Goal: Leave review/rating

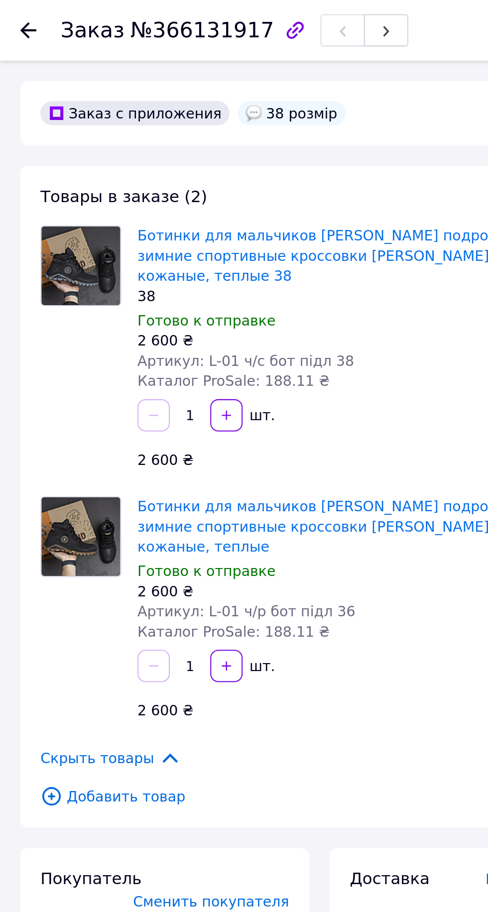
click at [17, 18] on icon at bounding box center [14, 15] width 8 height 8
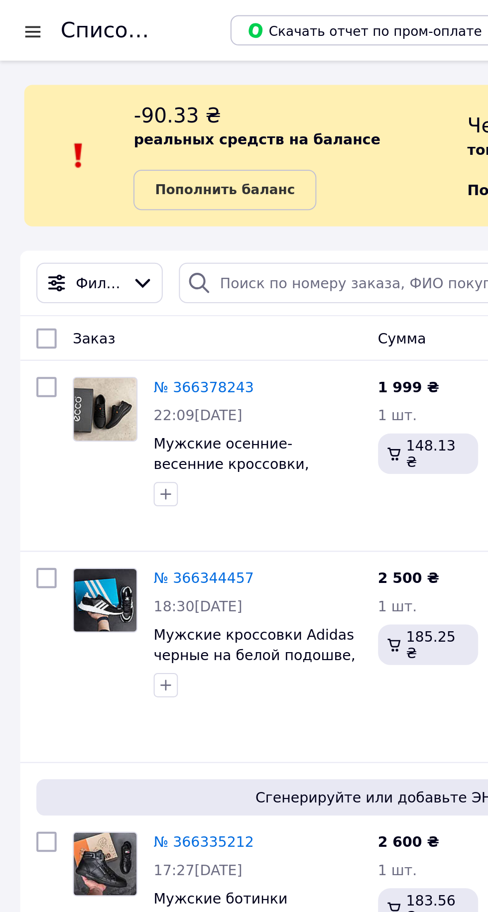
click at [108, 192] on link "№ 366378243" at bounding box center [100, 191] width 49 height 8
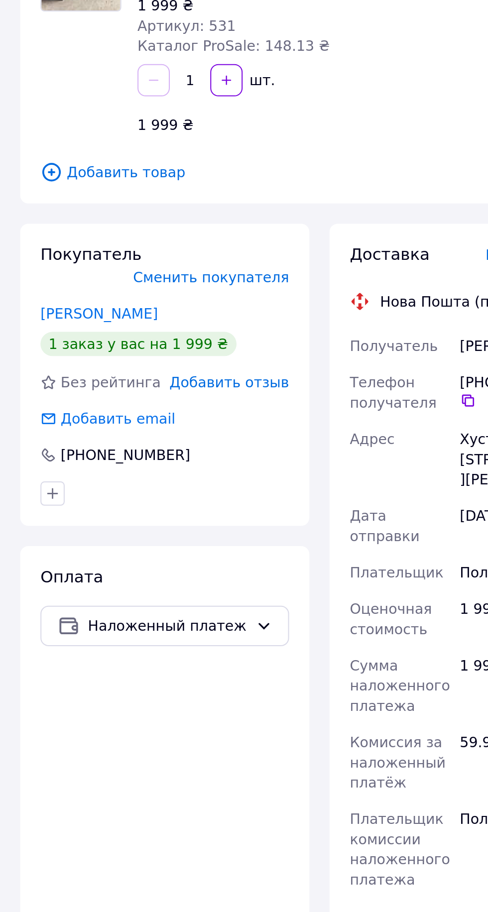
click at [56, 296] on link "Дзюба Андрей" at bounding box center [49, 300] width 58 height 8
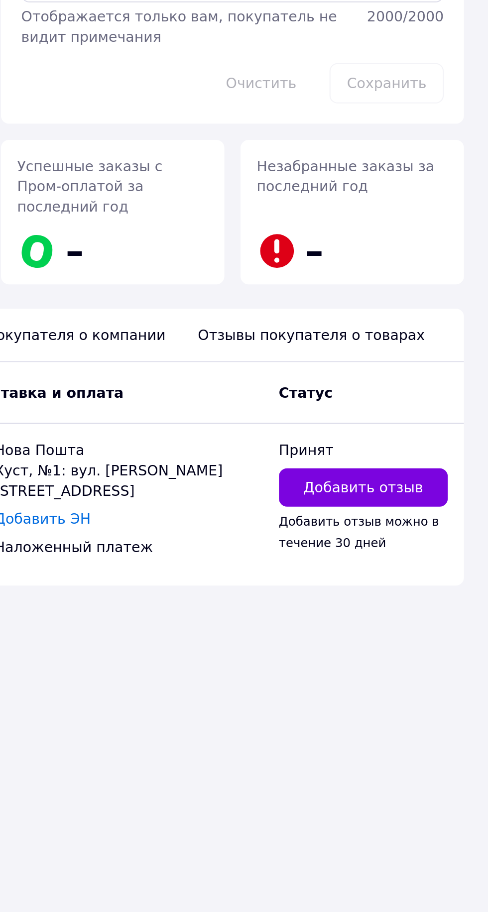
click at [444, 348] on span "Добавить отзыв" at bounding box center [426, 353] width 59 height 10
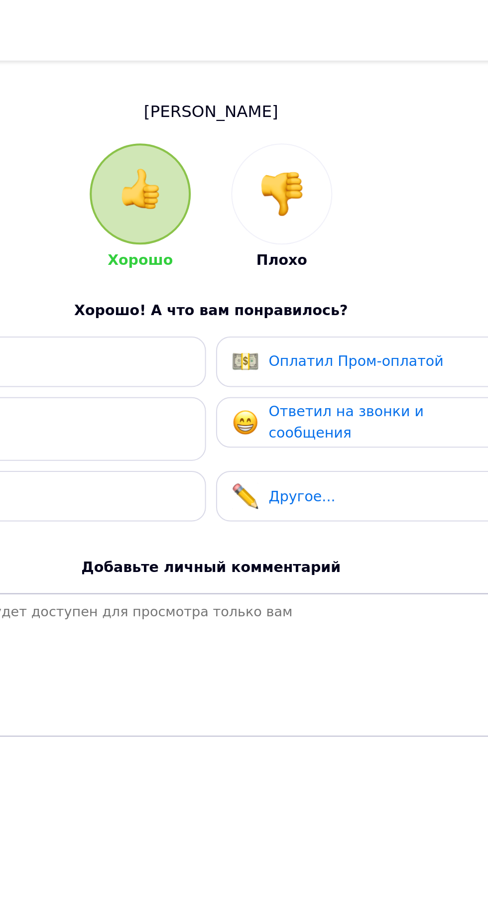
click at [279, 103] on img at bounding box center [279, 96] width 22 height 22
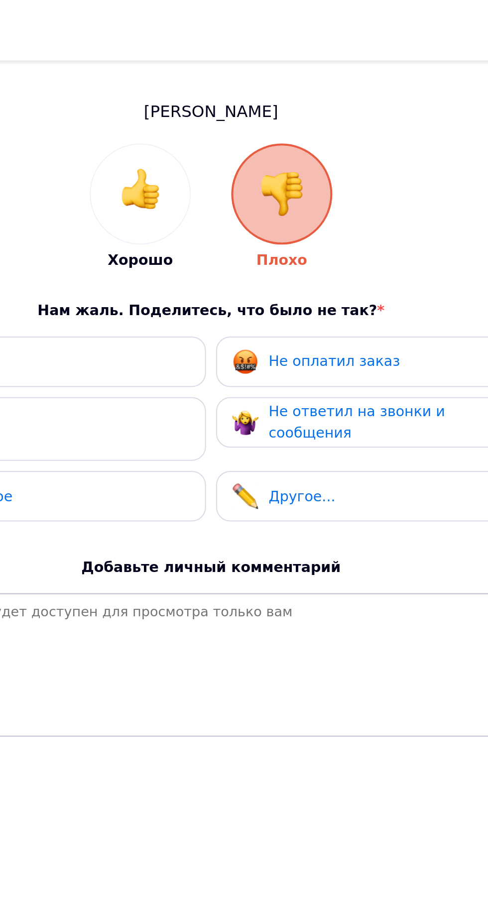
click at [332, 211] on div "Не ответил на звонки и сообщения" at bounding box center [319, 208] width 95 height 20
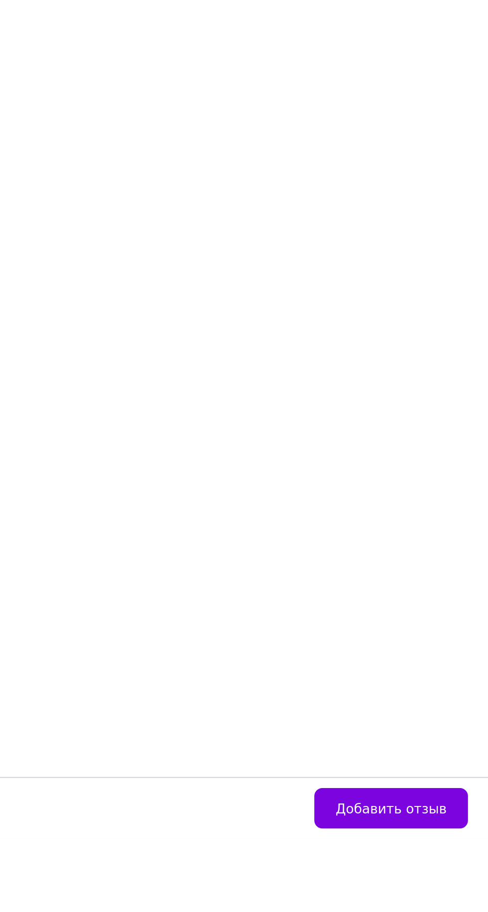
click at [445, 901] on span "Добавить отзыв" at bounding box center [440, 897] width 55 height 7
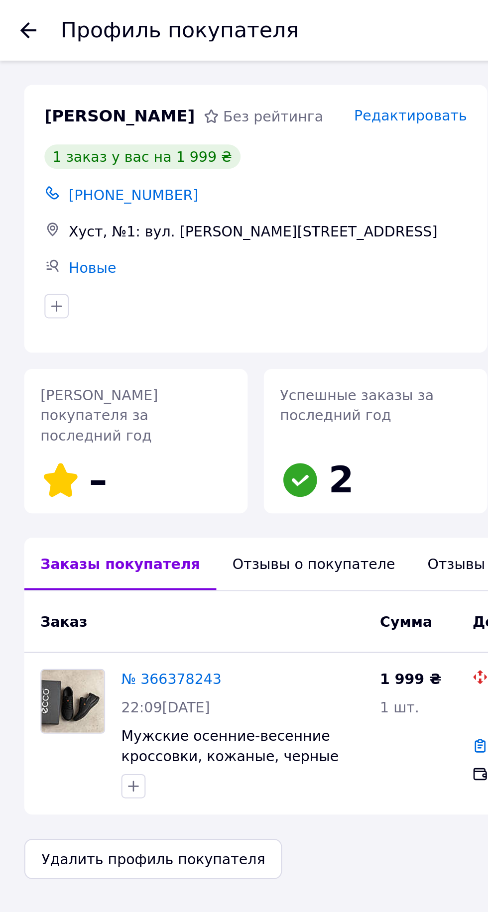
click at [10, 15] on icon at bounding box center [14, 15] width 8 height 8
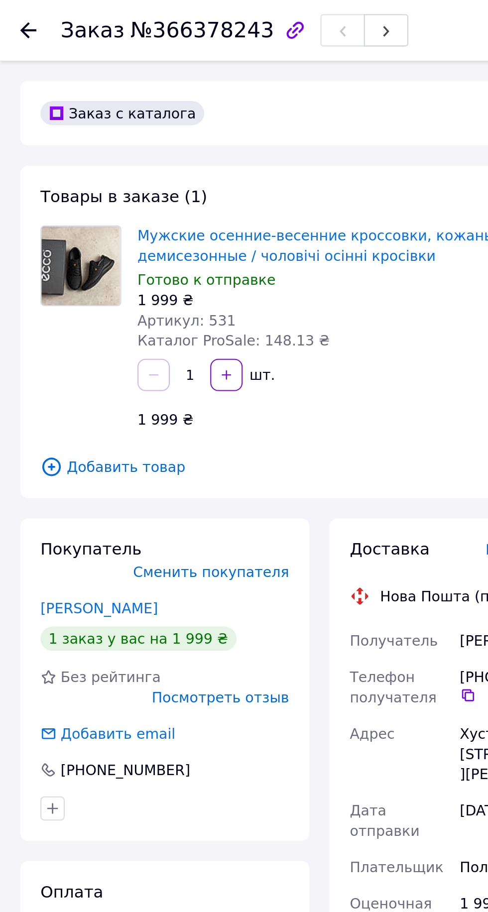
click at [15, 17] on icon at bounding box center [14, 15] width 8 height 8
